Goal: Navigation & Orientation: Find specific page/section

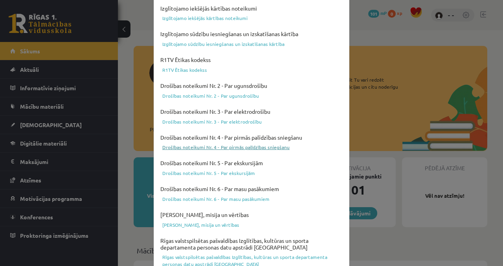
scroll to position [32, 0]
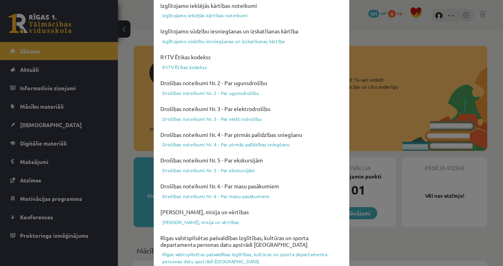
click at [381, 29] on div "Lūdzu apstipriniet, ka esat iepazinušies ar dokumentiem Izglītojamo iekšējās kā…" at bounding box center [251, 133] width 503 height 266
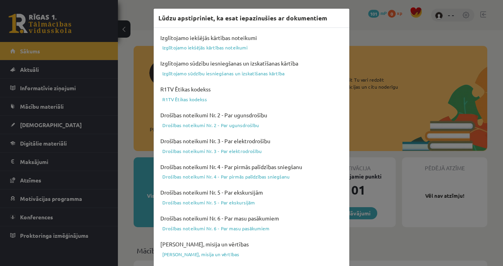
scroll to position [300, 0]
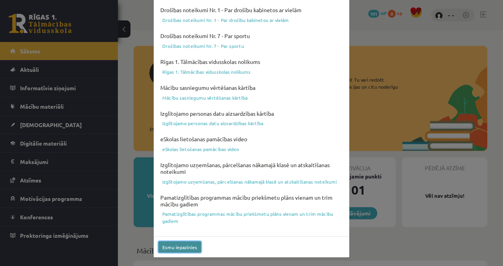
click at [189, 247] on button "Esmu iepazinies" at bounding box center [179, 247] width 43 height 11
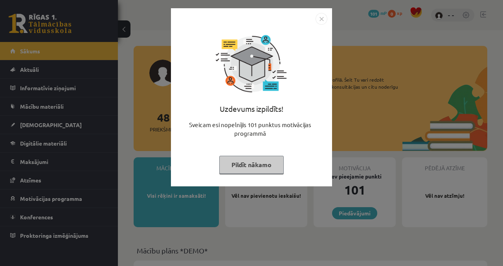
click at [262, 160] on button "Pildīt nākamo" at bounding box center [251, 165] width 64 height 18
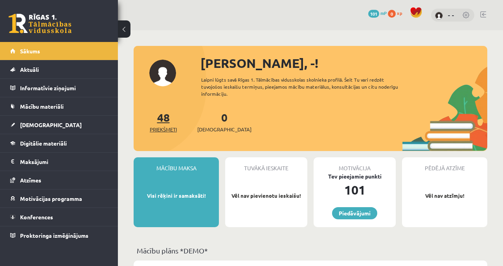
click at [170, 126] on span "Priekšmeti" at bounding box center [163, 130] width 27 height 8
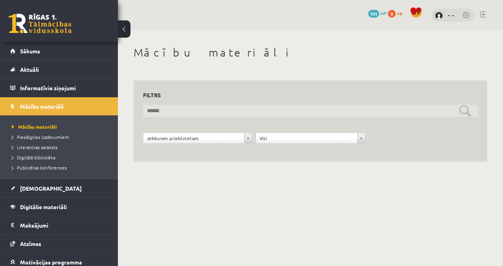
click at [206, 113] on input "text" at bounding box center [310, 111] width 335 height 12
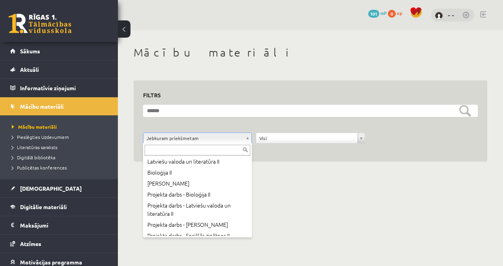
scroll to position [352, 0]
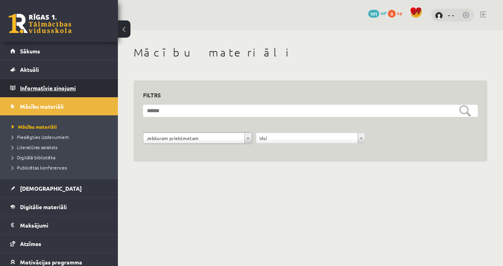
click at [46, 91] on legend "Informatīvie ziņojumi 0" at bounding box center [64, 88] width 88 height 18
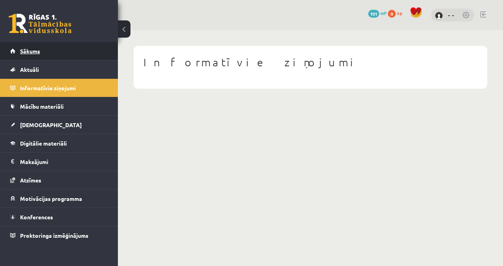
click at [70, 46] on link "Sākums" at bounding box center [59, 51] width 98 height 18
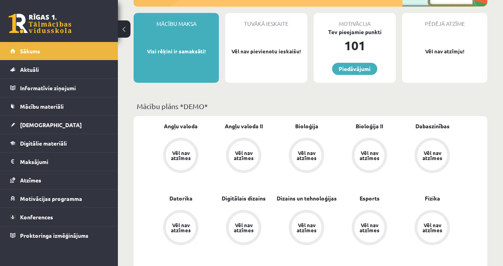
scroll to position [152, 0]
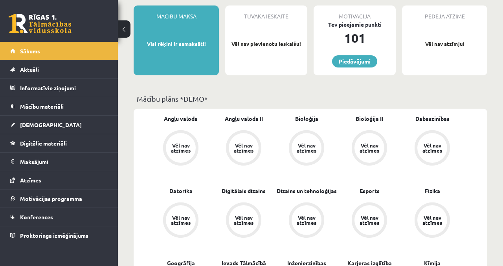
click at [365, 55] on link "Piedāvājumi" at bounding box center [354, 61] width 45 height 12
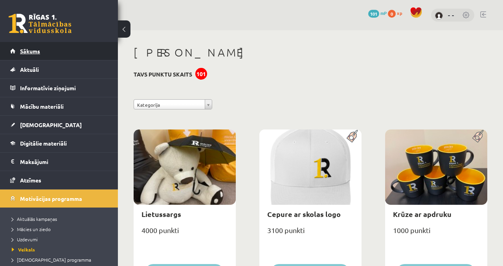
click at [38, 55] on link "Sākums" at bounding box center [59, 51] width 98 height 18
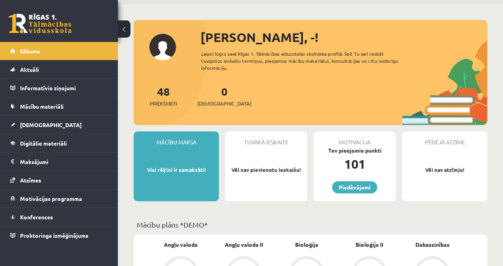
scroll to position [33, 0]
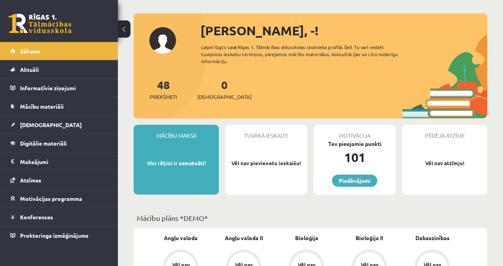
click at [186, 162] on div "Mācību maksa Visi rēķini ir samaksāti!" at bounding box center [176, 160] width 85 height 70
click at [260, 160] on div "Tuvākā ieskaite Vēl nav pievienotu ieskaišu!" at bounding box center [266, 160] width 82 height 70
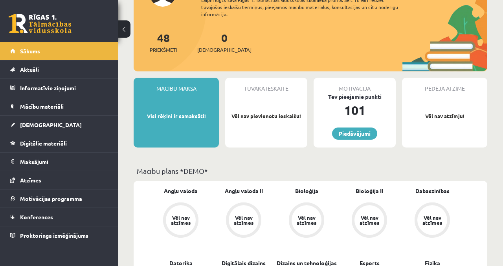
scroll to position [80, 0]
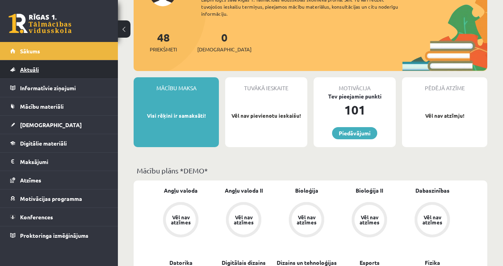
click at [54, 66] on link "Aktuāli" at bounding box center [59, 69] width 98 height 18
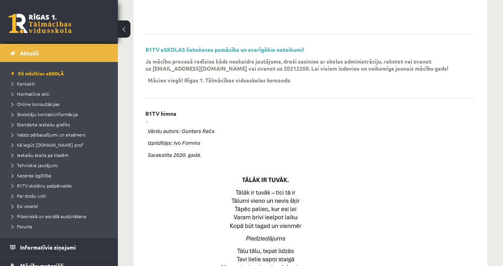
scroll to position [237, 0]
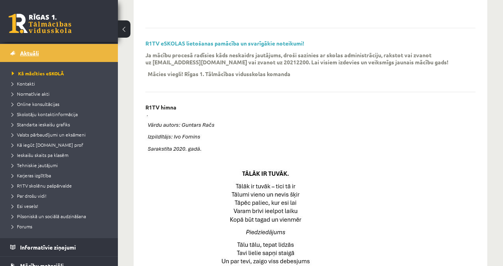
click at [42, 55] on link "Aktuāli" at bounding box center [59, 53] width 98 height 18
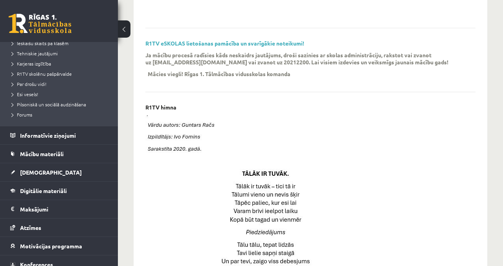
scroll to position [129, 0]
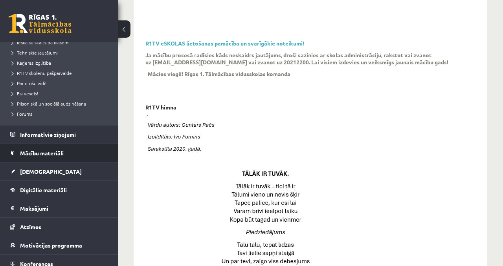
click at [61, 157] on link "Mācību materiāli" at bounding box center [59, 153] width 98 height 18
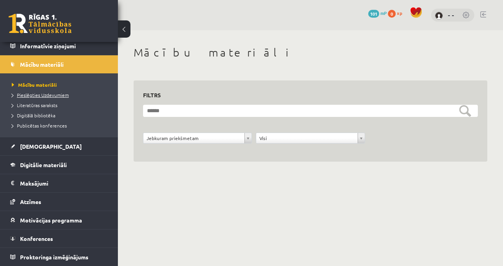
click at [12, 93] on span "Pieslēgties Uzdevumiem" at bounding box center [40, 95] width 57 height 6
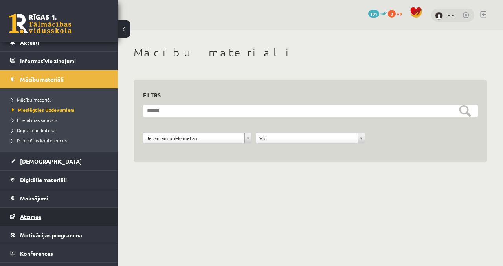
scroll to position [42, 0]
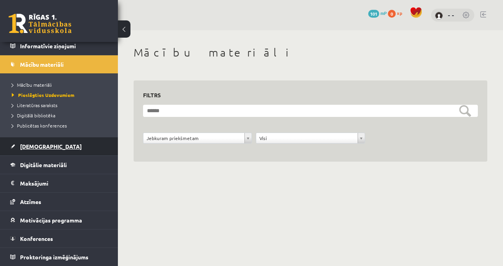
click at [84, 147] on link "[DEMOGRAPHIC_DATA]" at bounding box center [59, 146] width 98 height 18
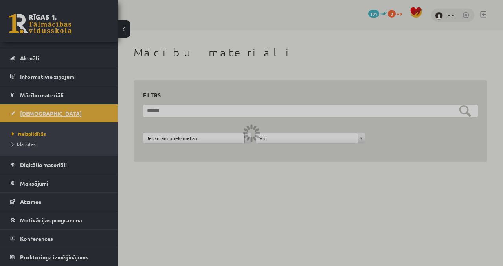
scroll to position [11, 0]
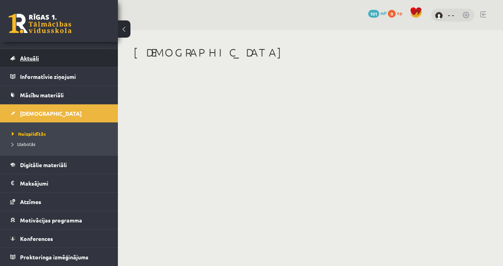
click at [87, 50] on link "Aktuāli" at bounding box center [59, 58] width 98 height 18
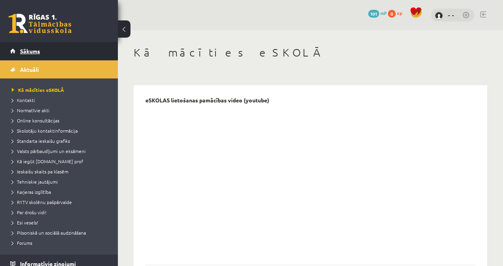
click at [86, 46] on link "Sākums" at bounding box center [59, 51] width 98 height 18
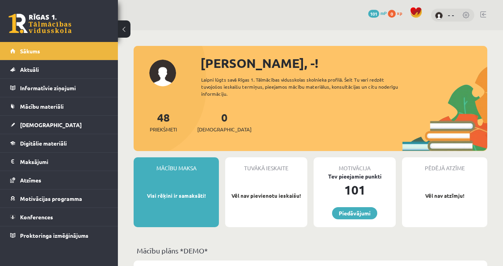
click at [465, 13] on link at bounding box center [466, 16] width 8 height 8
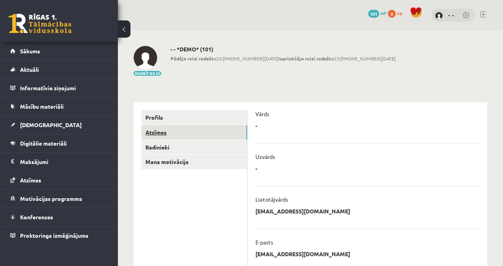
click at [195, 136] on link "Atzīmes" at bounding box center [194, 132] width 106 height 15
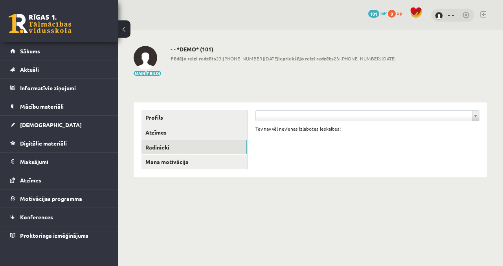
click at [191, 148] on link "Radinieki" at bounding box center [194, 147] width 106 height 15
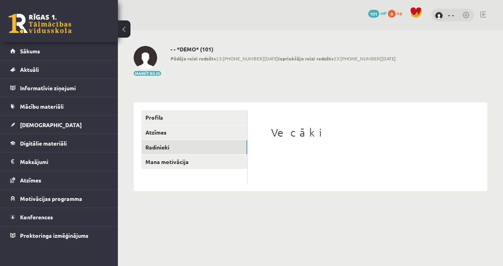
click at [189, 170] on ul "Profils Atzīmes Radinieki Mana motivācija" at bounding box center [194, 146] width 106 height 73
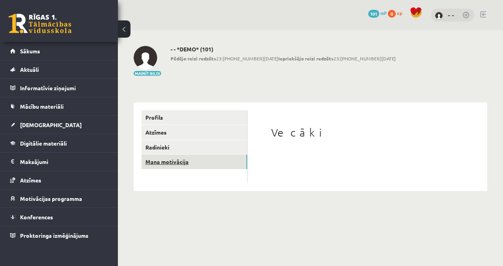
click at [189, 169] on link "Mana motivācija" at bounding box center [194, 162] width 106 height 15
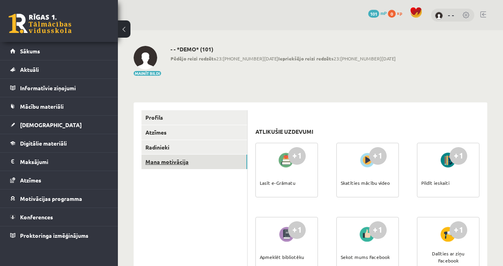
click at [190, 156] on link "Mana motivācija" at bounding box center [194, 162] width 106 height 15
click at [190, 155] on link "Mana motivācija" at bounding box center [194, 162] width 106 height 15
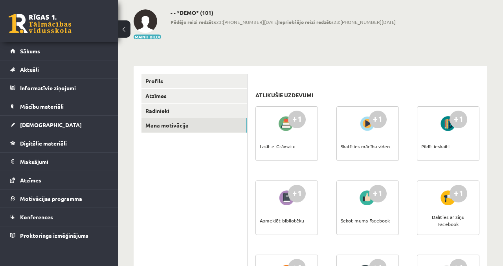
scroll to position [55, 0]
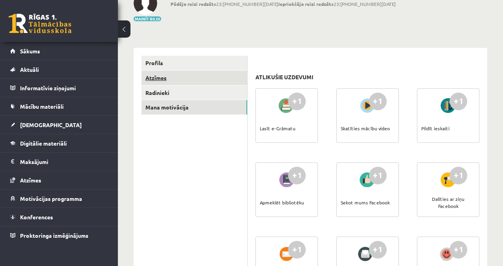
click at [172, 79] on link "Atzīmes" at bounding box center [194, 78] width 106 height 15
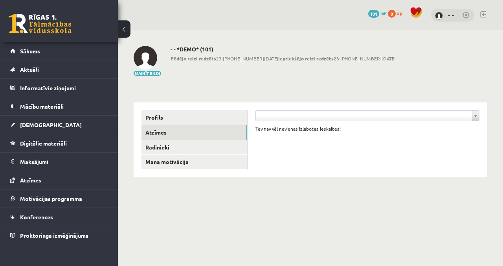
click at [180, 68] on div "- - *DEMO* (101) Pēdējo reizi redzēts 23:05 04.09.25 Iepriekšējo reizi redzēts …" at bounding box center [282, 61] width 225 height 31
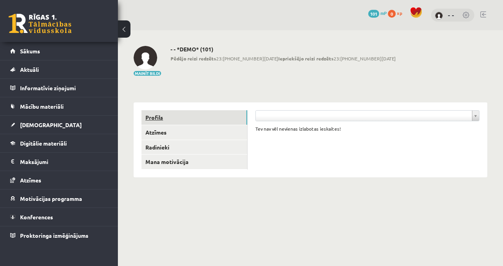
click at [170, 120] on link "Profils" at bounding box center [194, 117] width 106 height 15
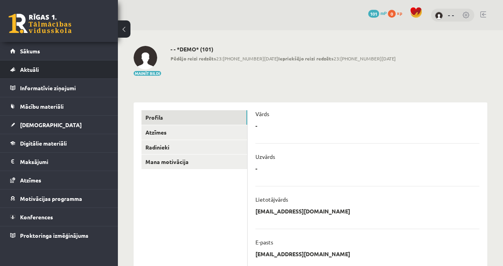
click at [64, 60] on li "Aktuāli Kā mācīties eSKOLĀ Kontakti Normatīvie akti Online konsultācijas Skolot…" at bounding box center [59, 69] width 118 height 19
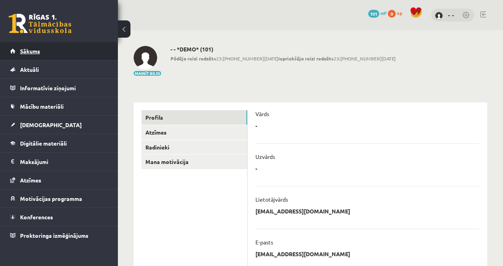
click at [64, 56] on link "Sākums" at bounding box center [59, 51] width 98 height 18
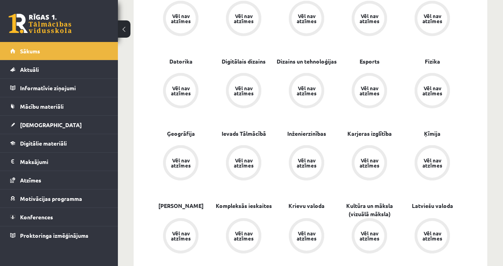
scroll to position [292, 0]
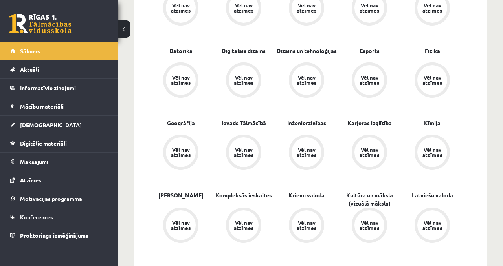
click at [185, 147] on div "Vēl nav atzīmes" at bounding box center [181, 152] width 22 height 10
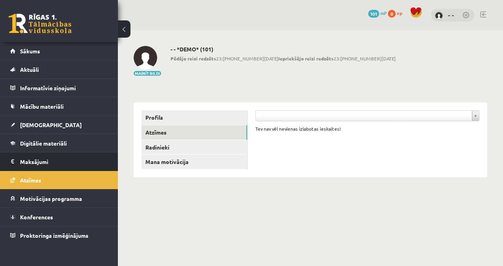
click at [66, 152] on li "Maksājumi 0" at bounding box center [59, 161] width 118 height 19
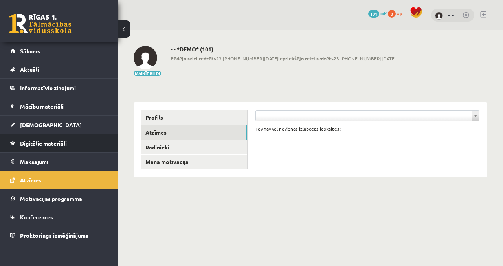
click at [68, 142] on link "Digitālie materiāli" at bounding box center [59, 143] width 98 height 18
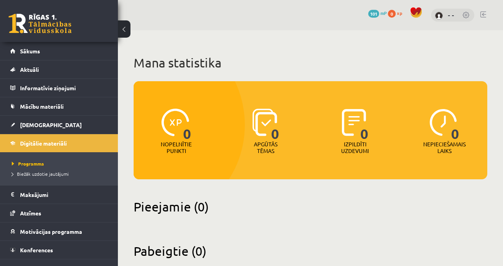
scroll to position [18, 0]
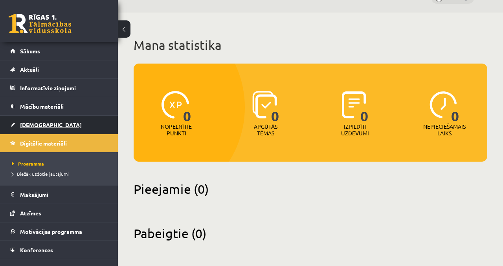
click at [40, 127] on span "[DEMOGRAPHIC_DATA]" at bounding box center [51, 124] width 62 height 7
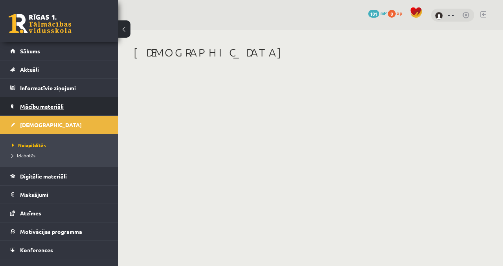
click at [64, 107] on link "Mācību materiāli" at bounding box center [59, 106] width 98 height 18
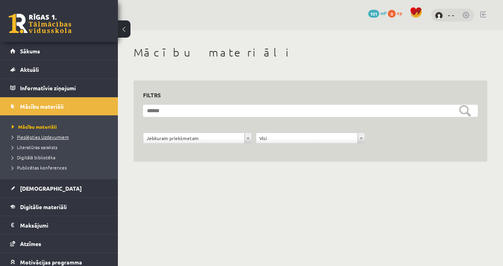
click at [55, 139] on span "Pieslēgties Uzdevumiem" at bounding box center [40, 137] width 57 height 6
click at [62, 53] on link "Sākums" at bounding box center [59, 51] width 98 height 18
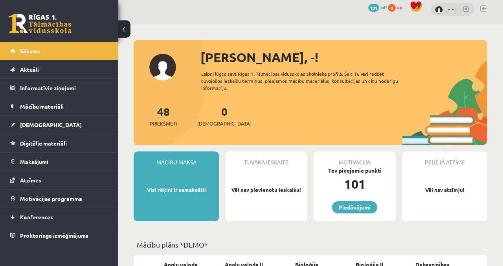
scroll to position [7, 0]
